Goal: Task Accomplishment & Management: Manage account settings

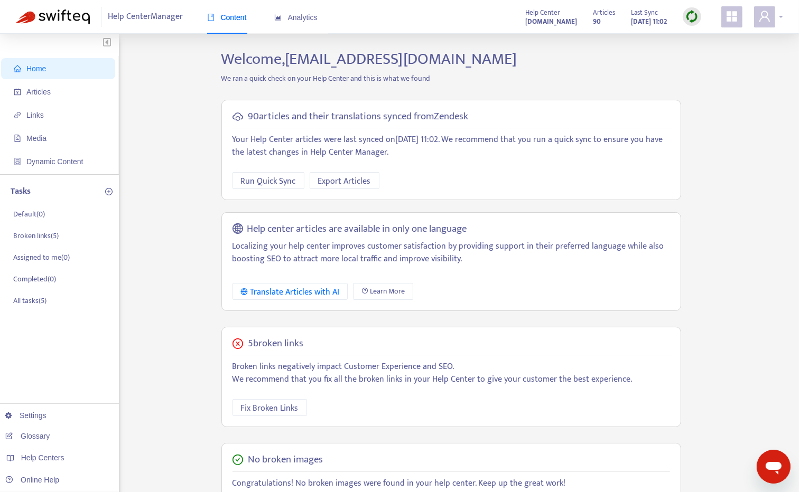
click at [764, 18] on icon "user" at bounding box center [764, 16] width 13 height 13
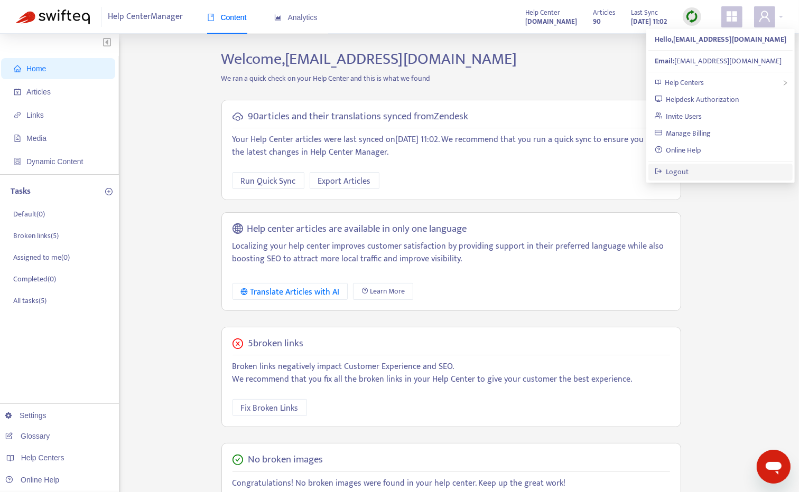
click at [685, 167] on link "Logout" at bounding box center [672, 172] width 34 height 12
